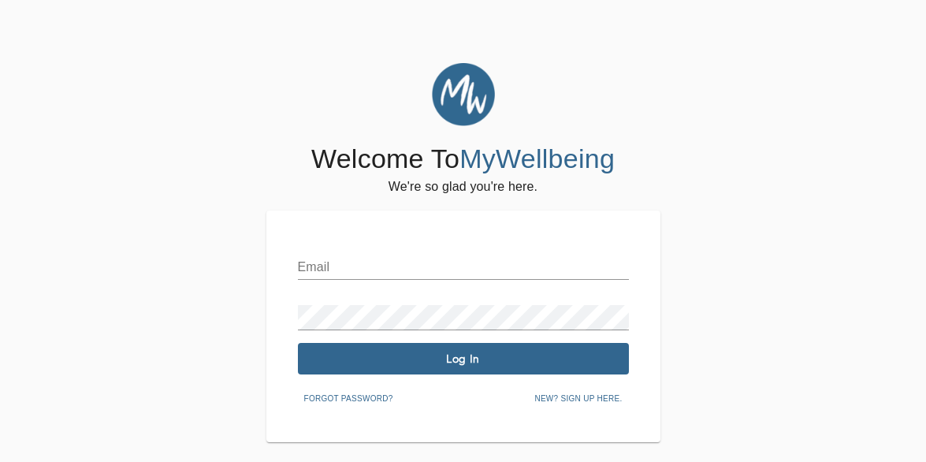
click at [425, 269] on input "text" at bounding box center [463, 267] width 331 height 25
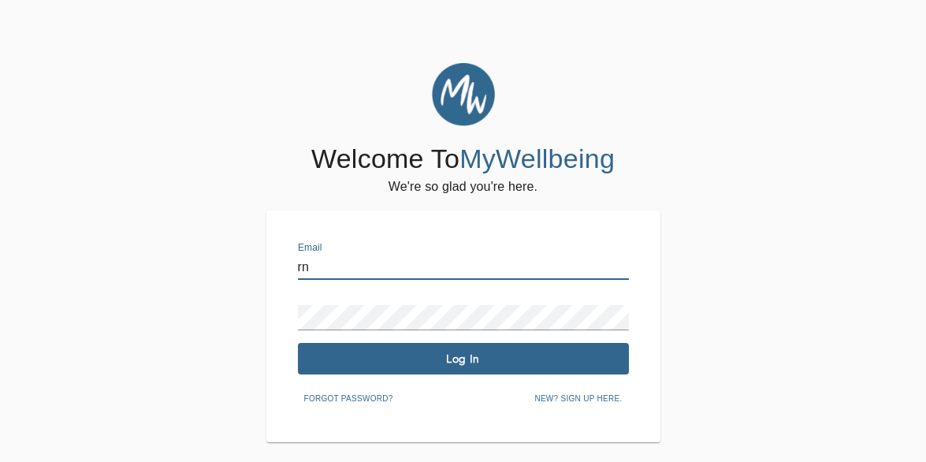
click at [511, 258] on input "rn" at bounding box center [463, 267] width 331 height 25
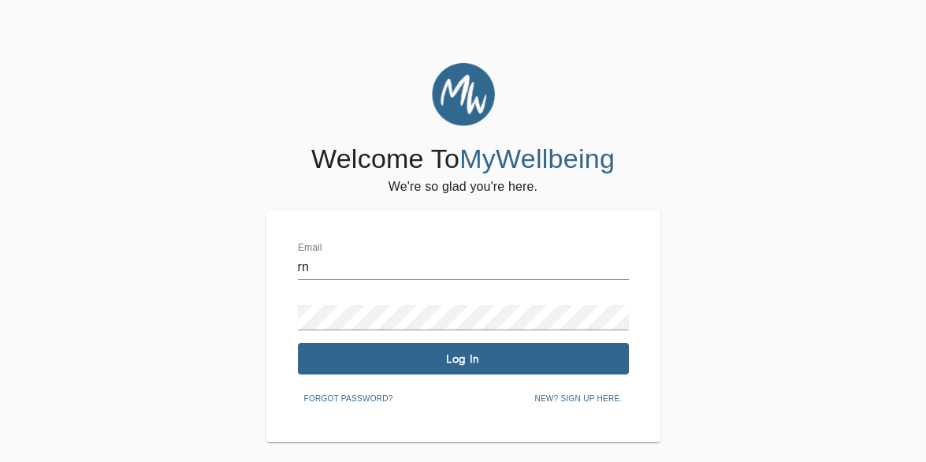
click at [702, 197] on div "Welcome To MyWellbeing We're so glad you're here. Email rn Password Log In Forg…" at bounding box center [463, 252] width 918 height 379
click at [410, 266] on input "rn" at bounding box center [463, 267] width 331 height 25
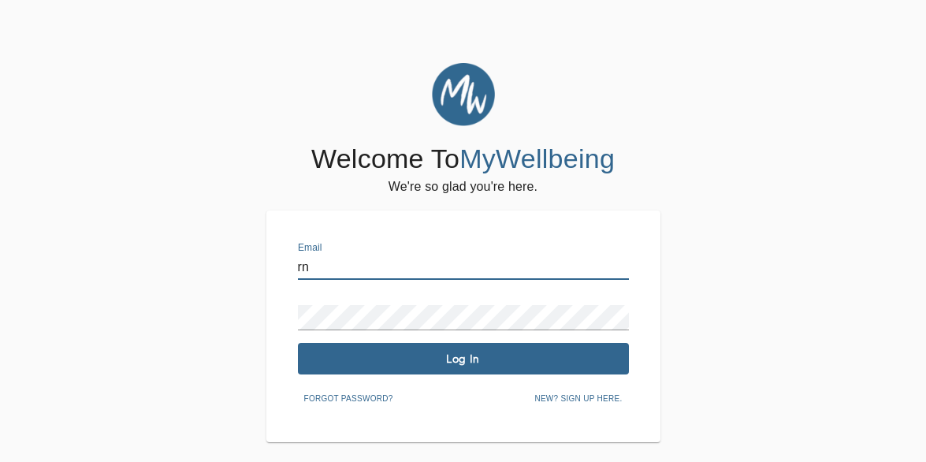
type input "r"
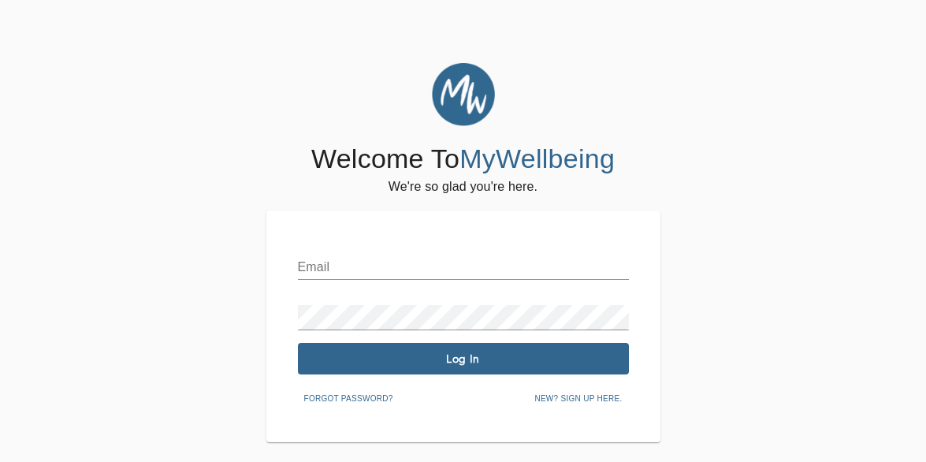
type input "[EMAIL_ADDRESS][DOMAIN_NAME]"
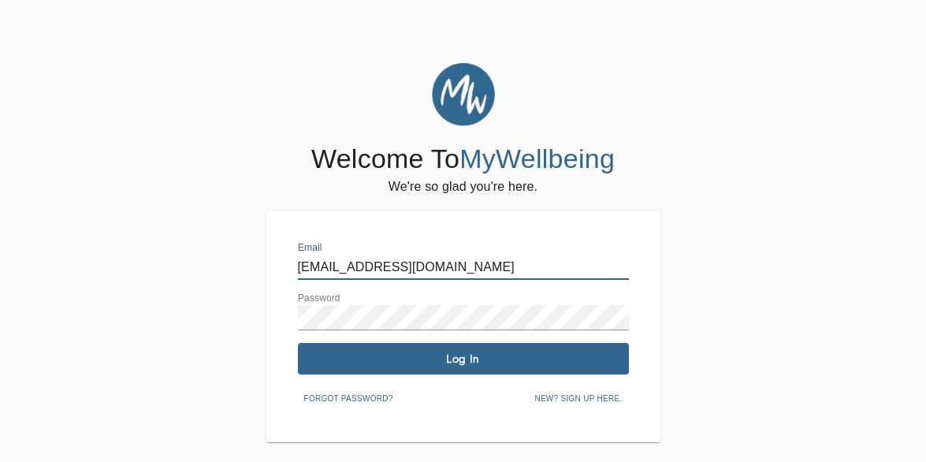
click at [461, 369] on button "Log In" at bounding box center [463, 359] width 331 height 32
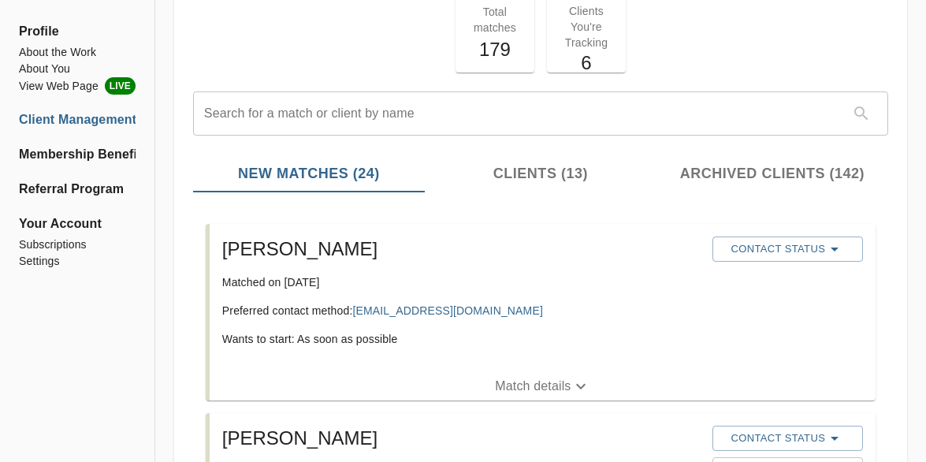
scroll to position [117, 0]
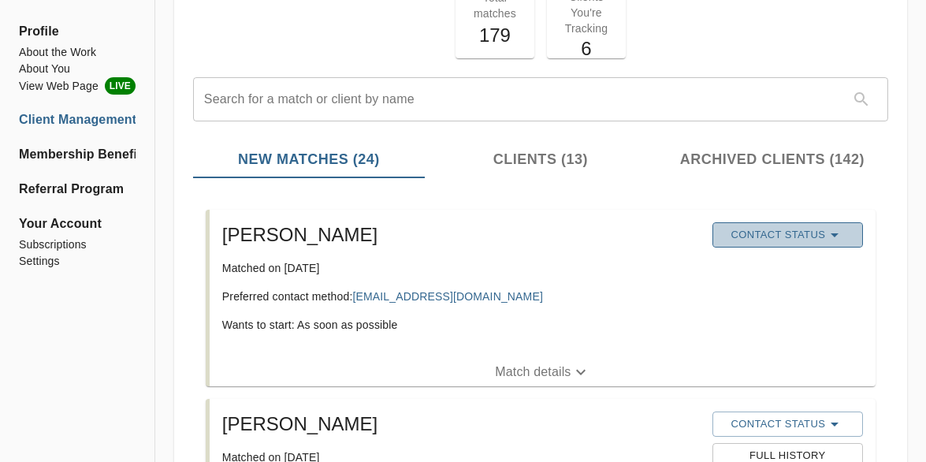
click at [776, 247] on button "Contact Status" at bounding box center [787, 234] width 150 height 25
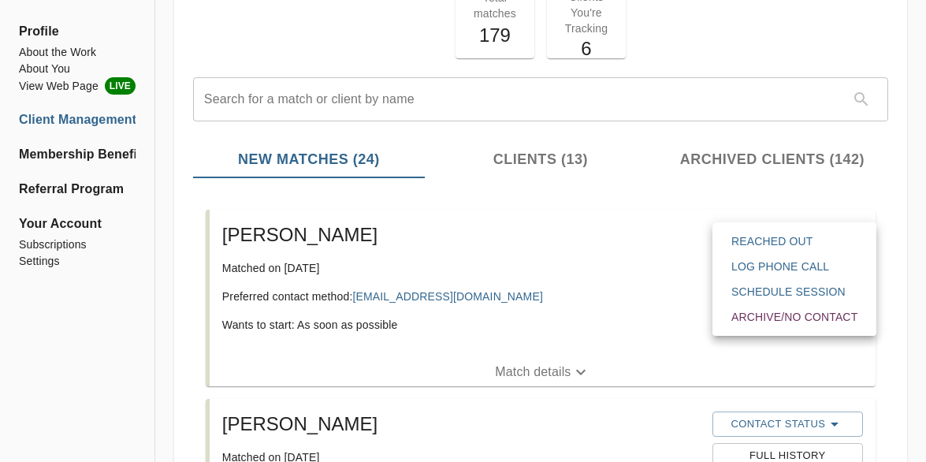
click at [789, 234] on span "Reached Out" at bounding box center [794, 241] width 126 height 16
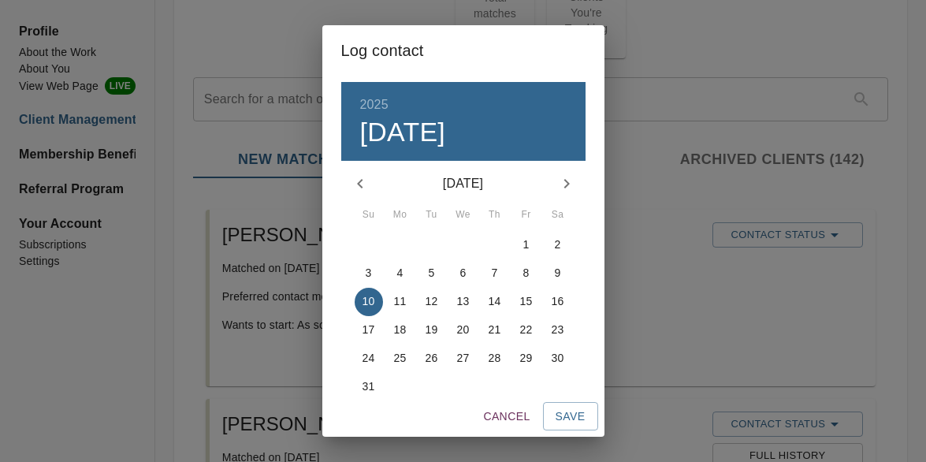
scroll to position [86, 0]
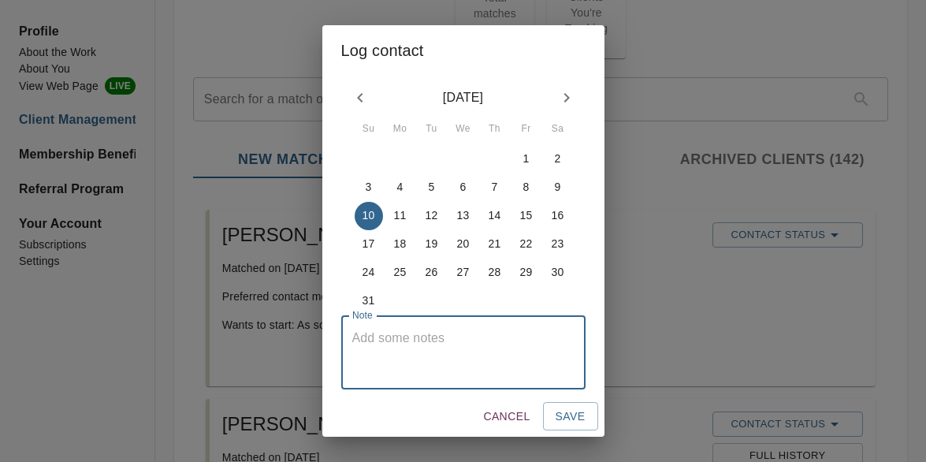
click at [492, 356] on textarea at bounding box center [463, 352] width 222 height 45
drag, startPoint x: 483, startPoint y: 356, endPoint x: 208, endPoint y: 262, distance: 290.5
click at [210, 265] on div "Log contact 2025 Sun, Aug [DATE] Mo Tu We Th Fr Sa 27 28 29 30 31 1 2 3 4 5 6 7…" at bounding box center [463, 231] width 926 height 462
type textarea "Writer emailed"
click at [556, 415] on span "Save" at bounding box center [571, 417] width 30 height 20
